Goal: Task Accomplishment & Management: Manage account settings

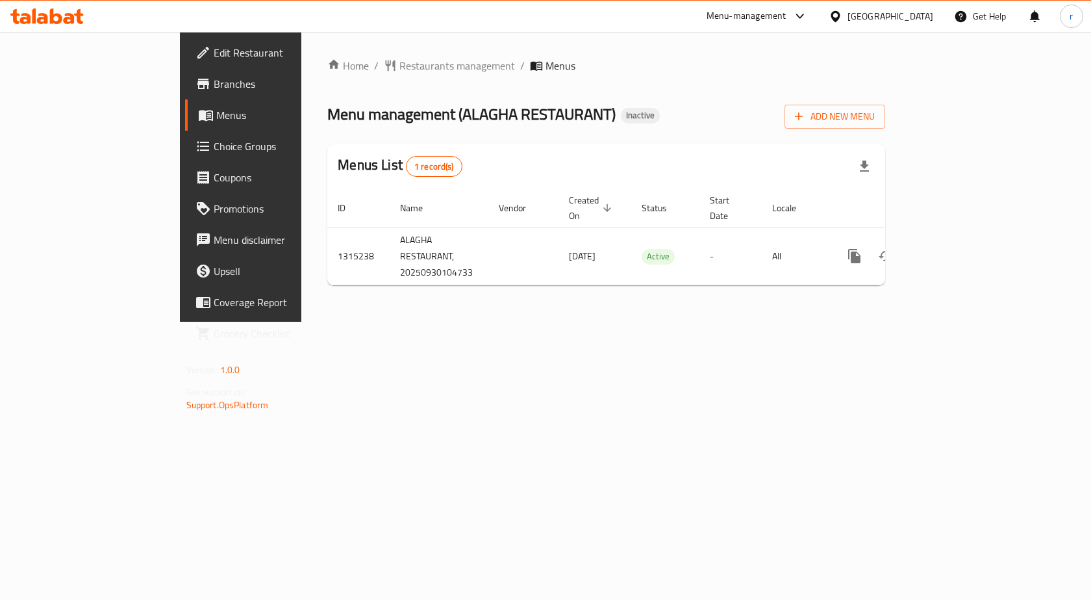
click at [214, 84] on span "Branches" at bounding box center [283, 84] width 138 height 16
click at [875, 115] on span "Add New Menu" at bounding box center [835, 116] width 80 height 16
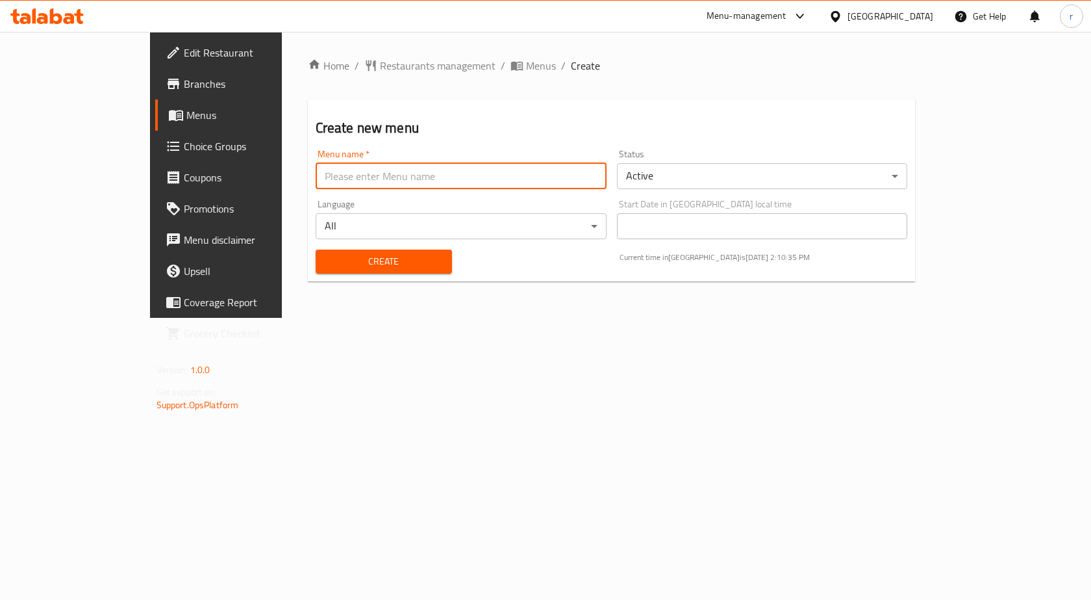
click at [316, 185] on input "text" at bounding box center [461, 176] width 291 height 26
type input "REEM"
click at [327, 259] on span "Create" at bounding box center [384, 261] width 116 height 16
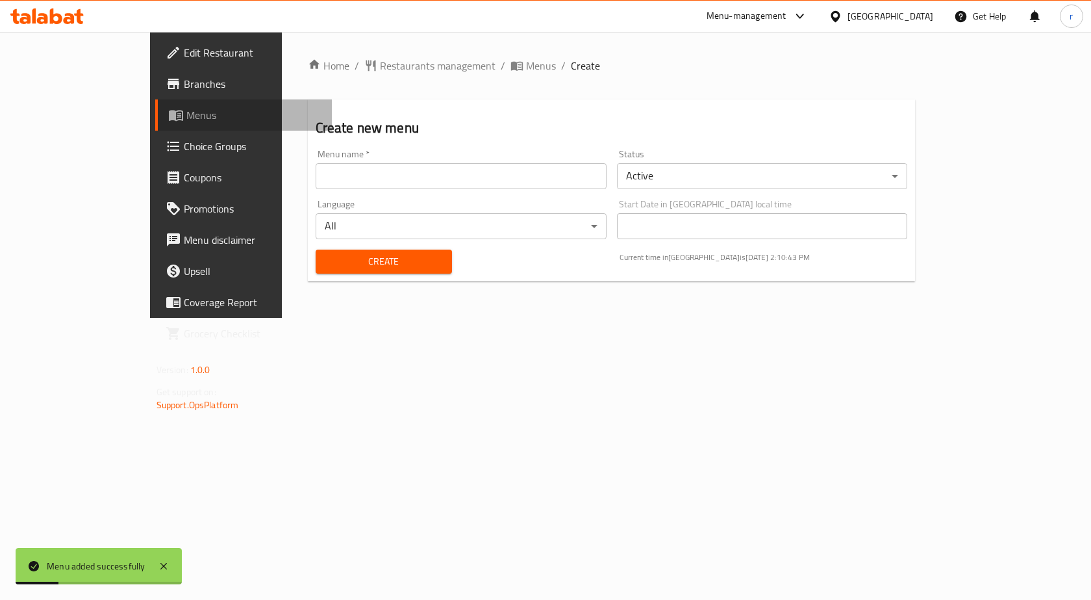
click at [186, 118] on span "Menus" at bounding box center [254, 115] width 136 height 16
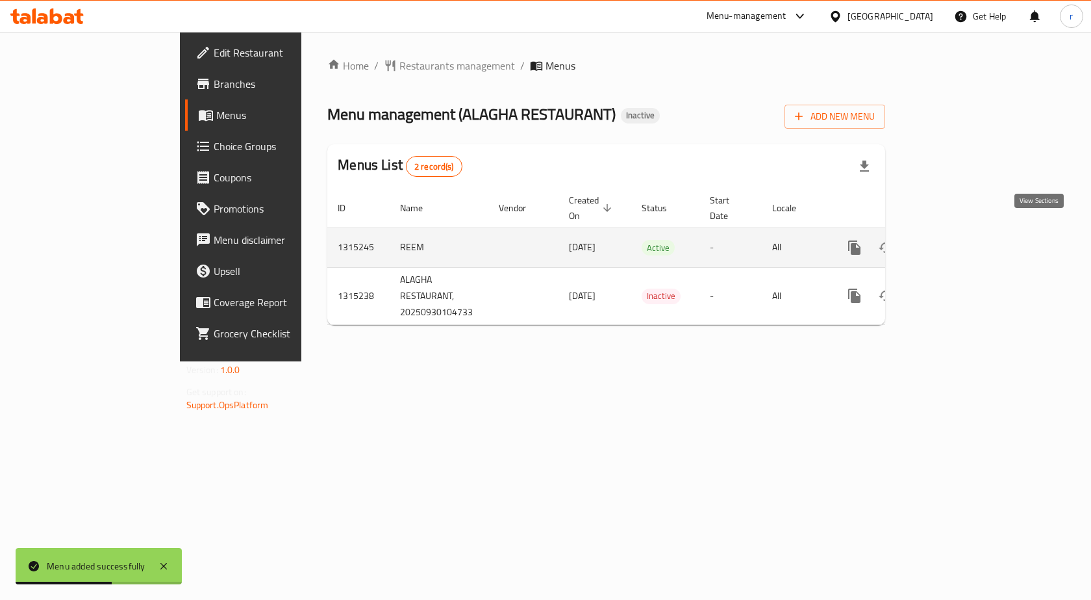
click at [956, 240] on icon "enhanced table" at bounding box center [949, 248] width 16 height 16
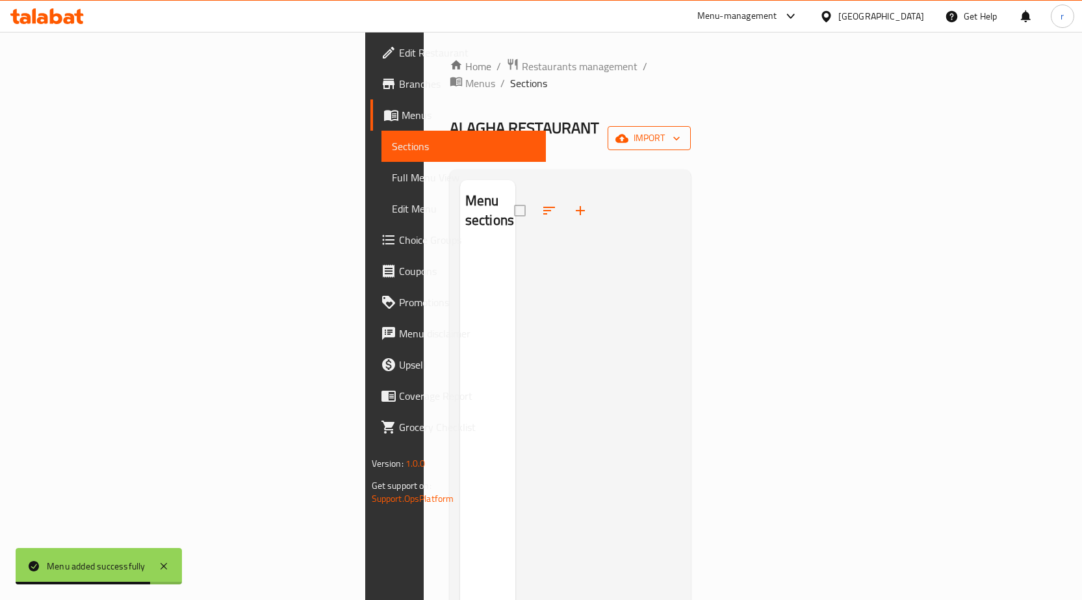
click at [680, 130] on span "import" at bounding box center [649, 138] width 62 height 16
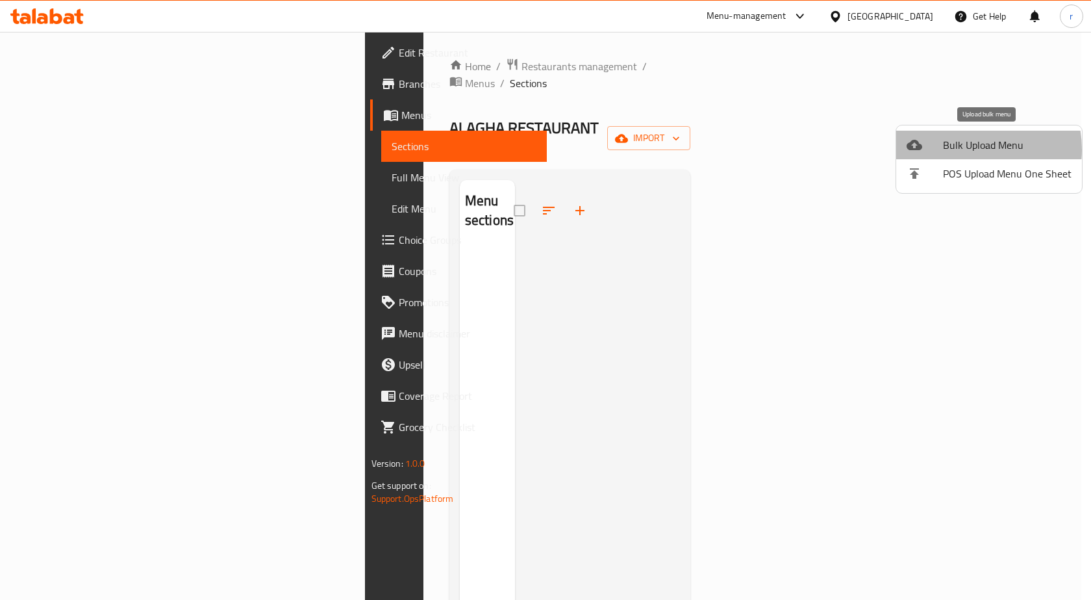
click at [961, 149] on span "Bulk Upload Menu" at bounding box center [1007, 145] width 129 height 16
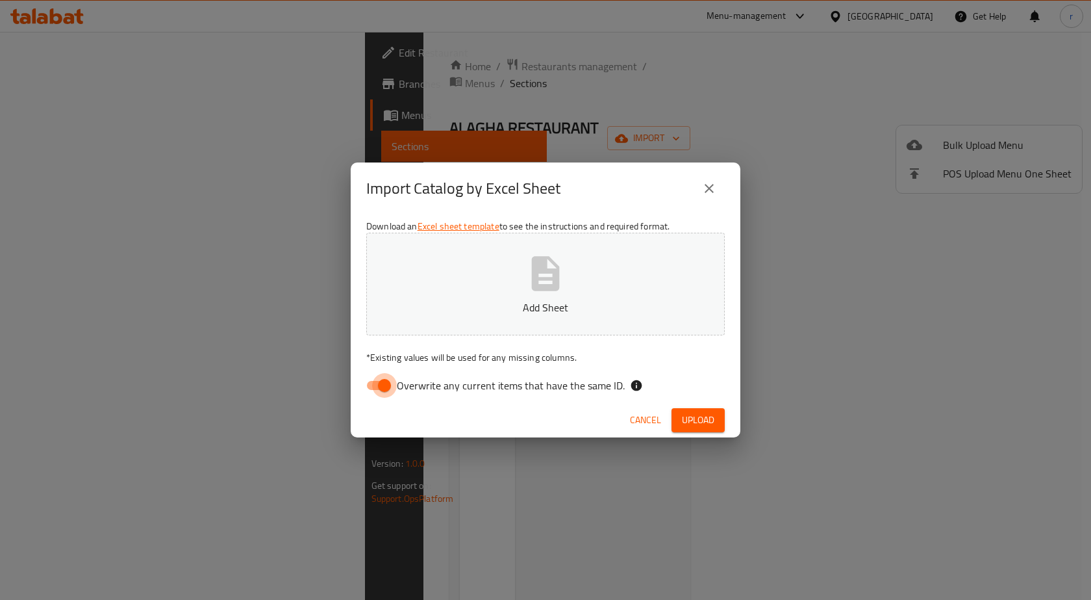
click at [380, 392] on input "Overwrite any current items that have the same ID." at bounding box center [385, 385] width 74 height 25
checkbox input "false"
click at [538, 308] on p "Add Sheet" at bounding box center [546, 307] width 318 height 16
click at [696, 418] on span "Upload" at bounding box center [698, 420] width 32 height 16
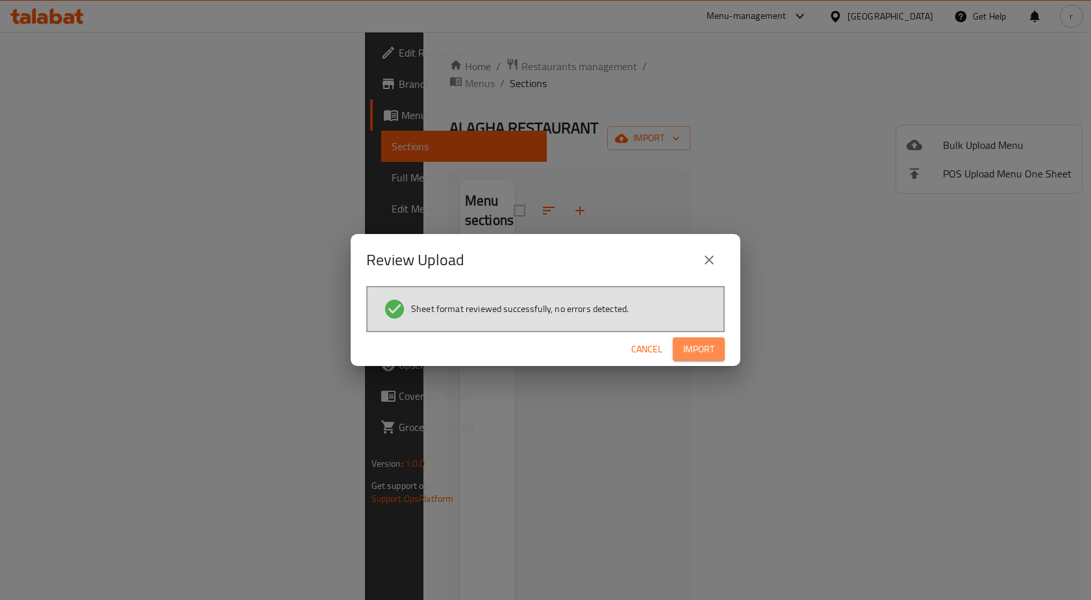
click at [696, 348] on span "Import" at bounding box center [698, 349] width 31 height 16
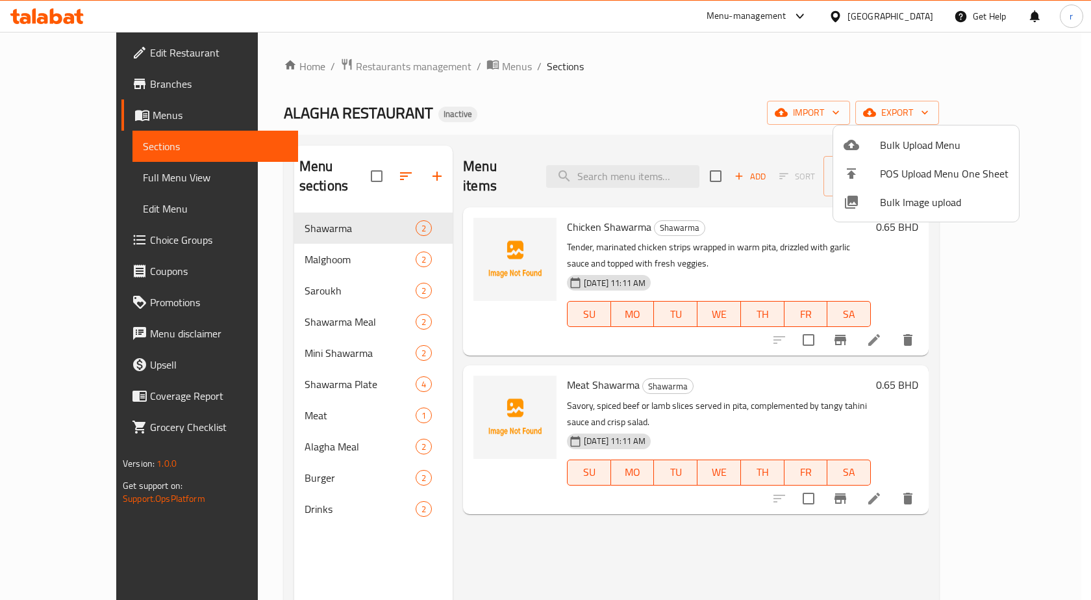
click at [43, 120] on div at bounding box center [545, 300] width 1091 height 600
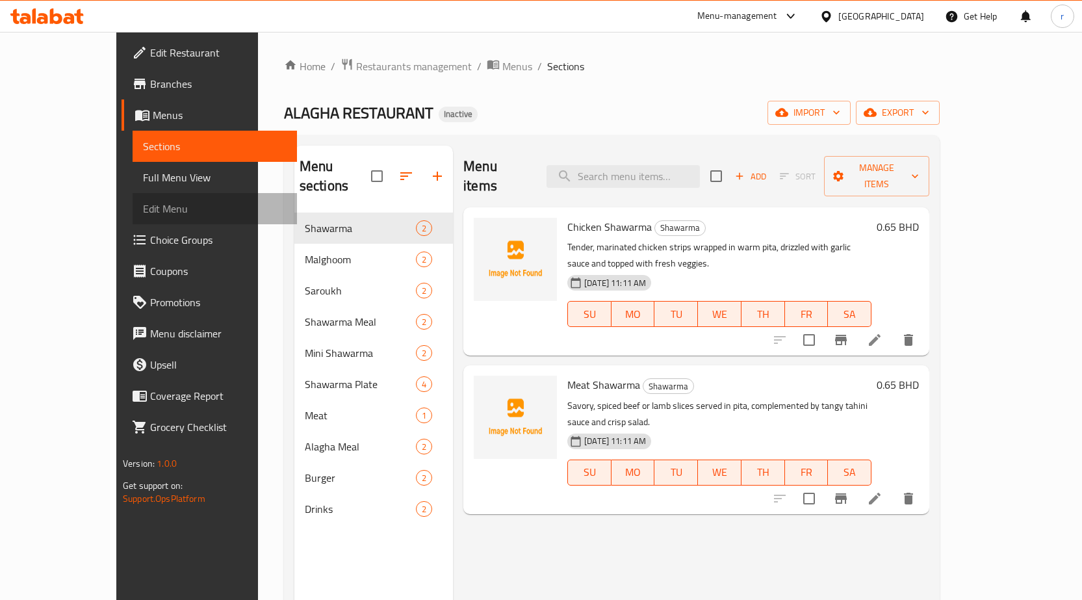
click at [143, 207] on span "Edit Menu" at bounding box center [215, 209] width 144 height 16
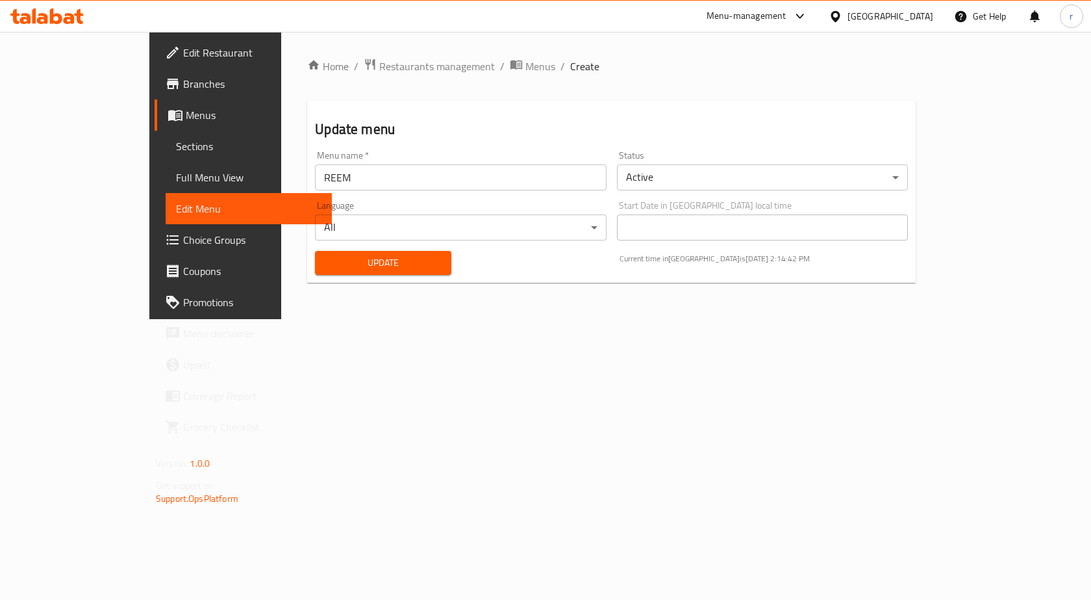
click at [155, 262] on link "Coupons" at bounding box center [243, 270] width 177 height 31
